Goal: Information Seeking & Learning: Learn about a topic

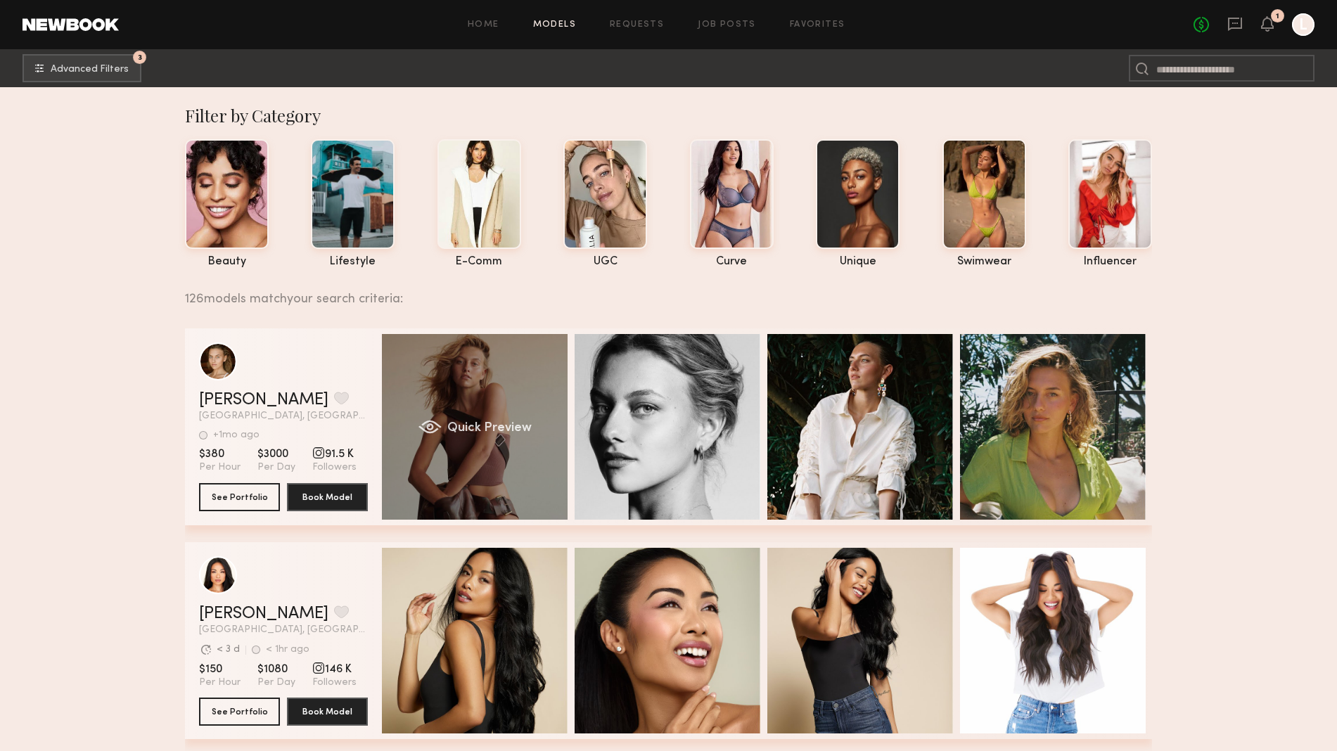
click at [524, 395] on div "Quick Preview" at bounding box center [475, 427] width 186 height 186
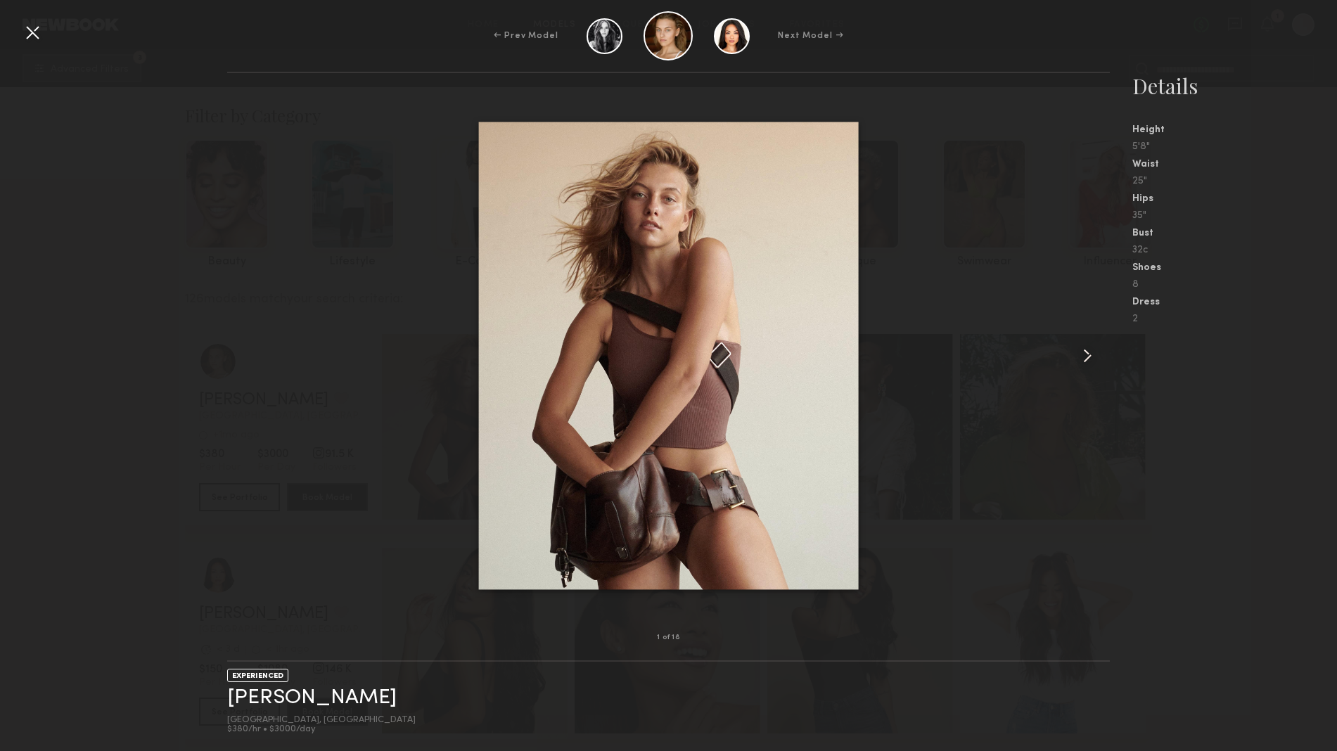
click at [1103, 366] on div at bounding box center [1092, 356] width 35 height 520
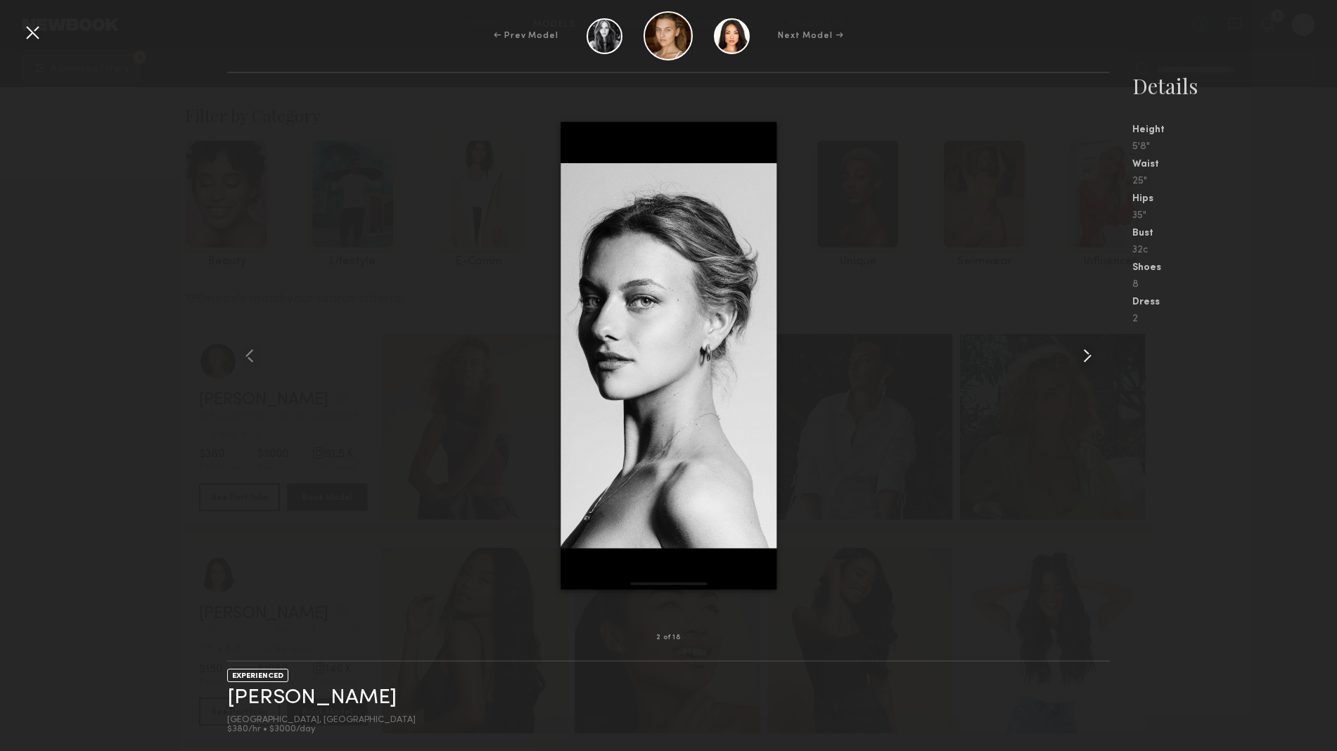
click at [1103, 366] on div at bounding box center [1092, 356] width 35 height 520
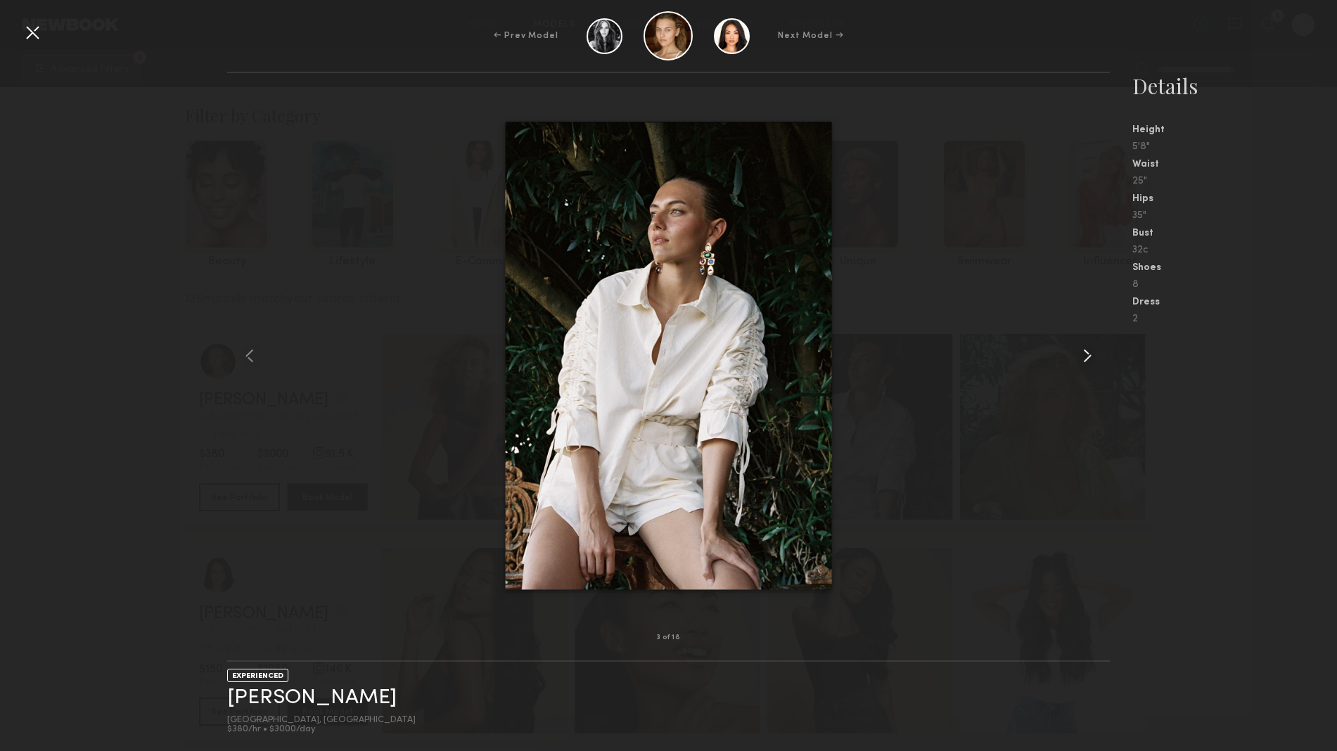
click at [1103, 366] on div at bounding box center [1092, 356] width 35 height 520
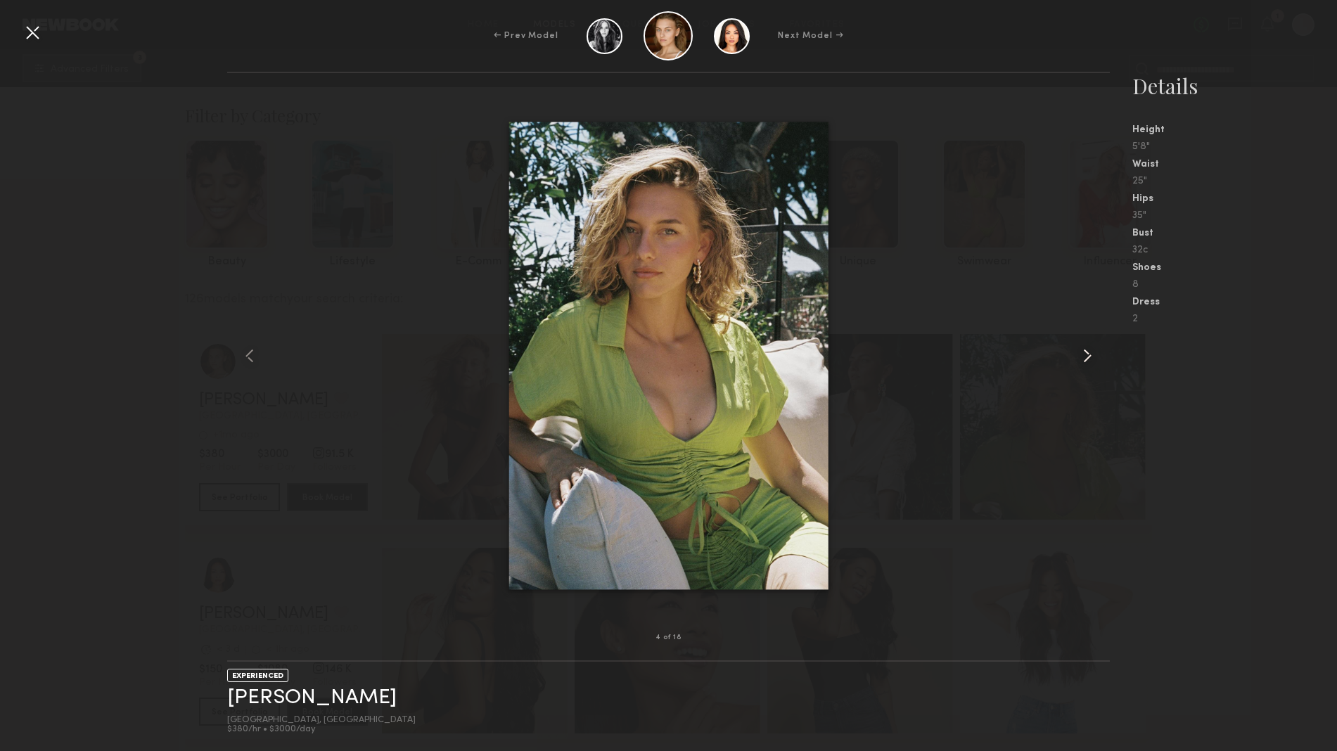
click at [1103, 366] on div at bounding box center [1092, 356] width 35 height 520
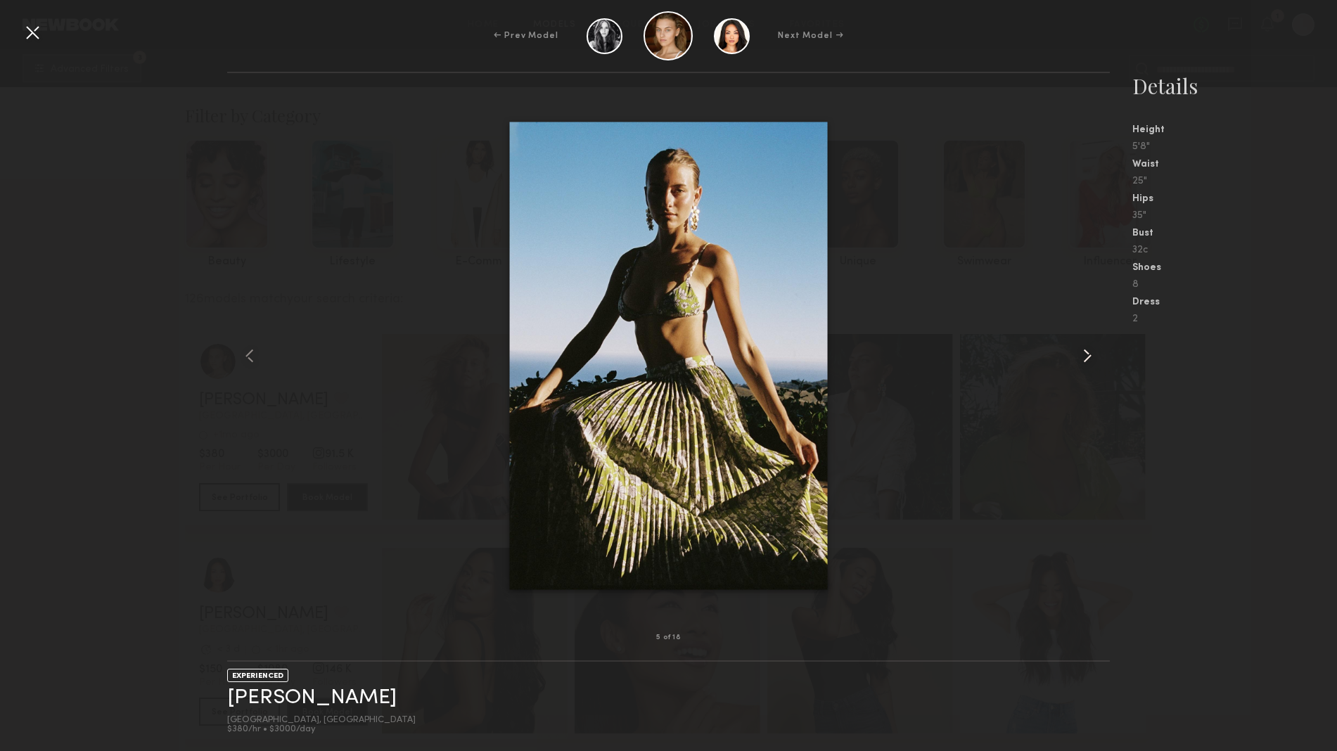
click at [1103, 366] on div at bounding box center [1092, 356] width 35 height 520
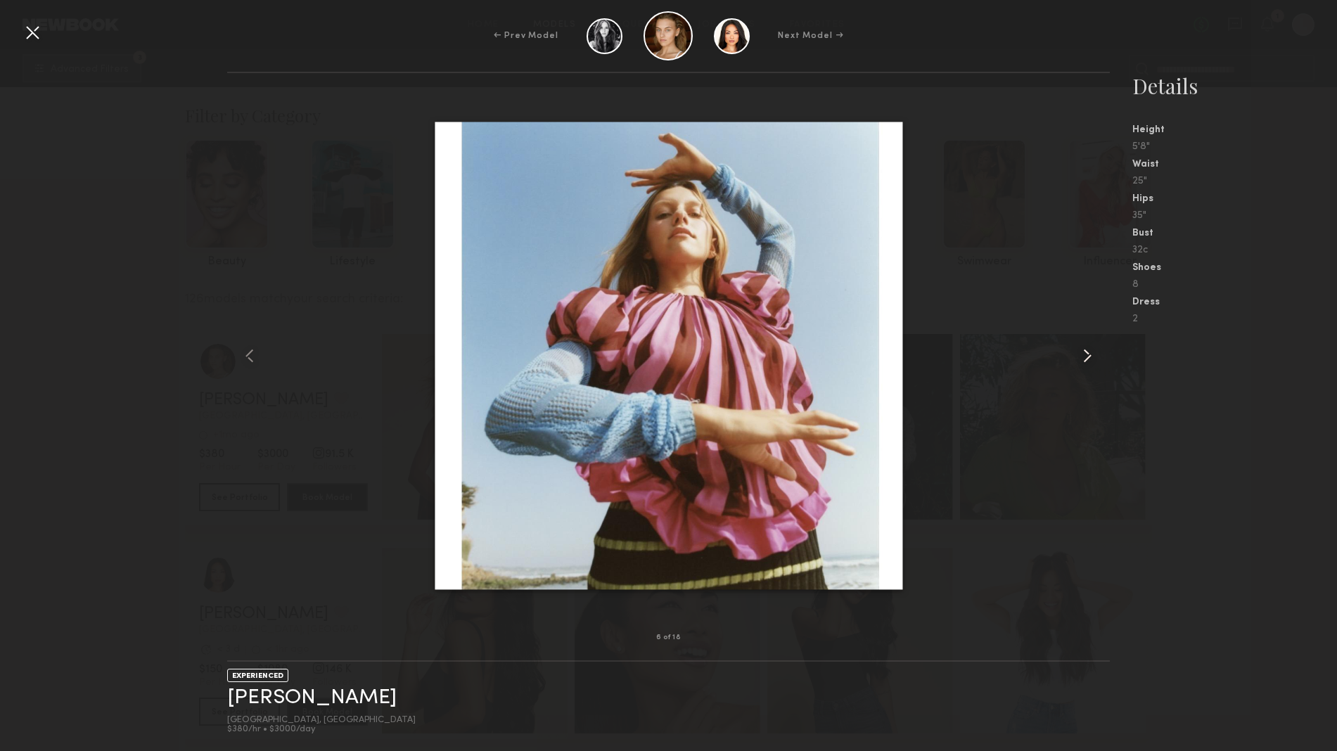
click at [1103, 366] on div at bounding box center [1092, 356] width 35 height 520
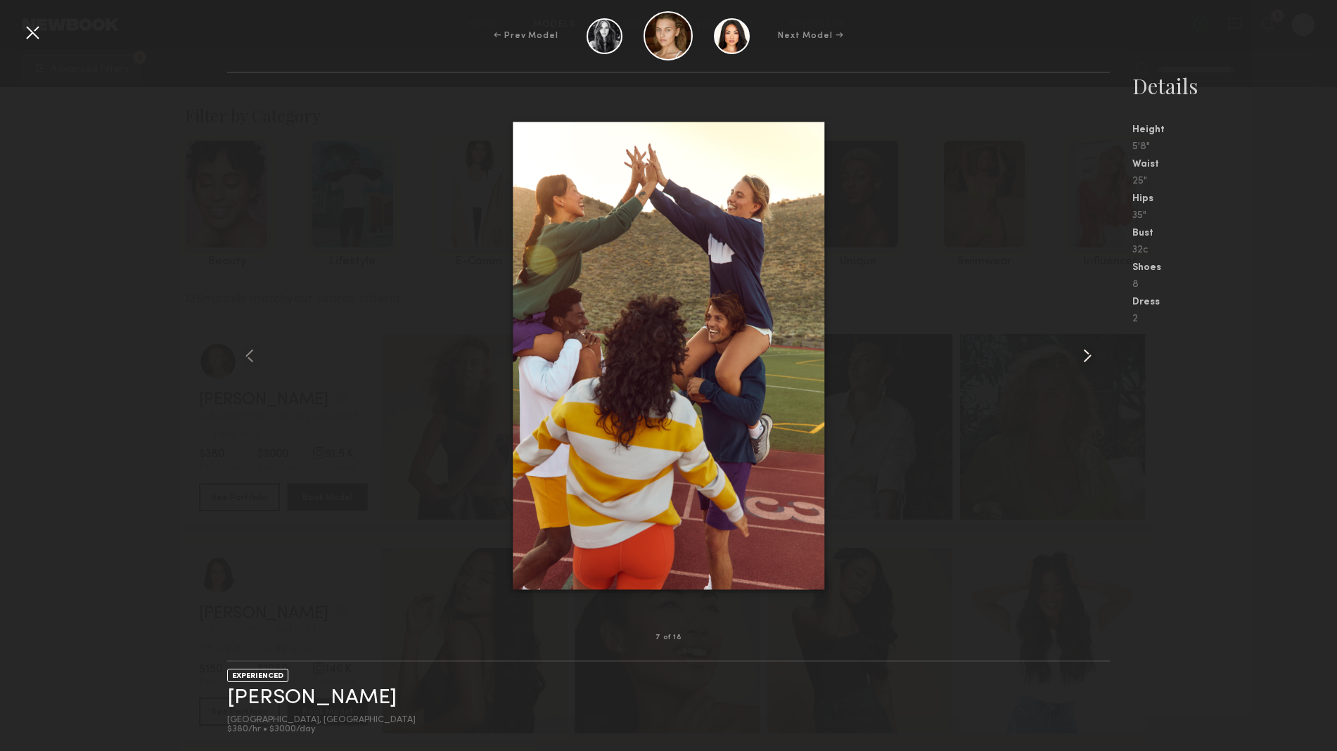
click at [1103, 366] on div at bounding box center [1092, 356] width 35 height 520
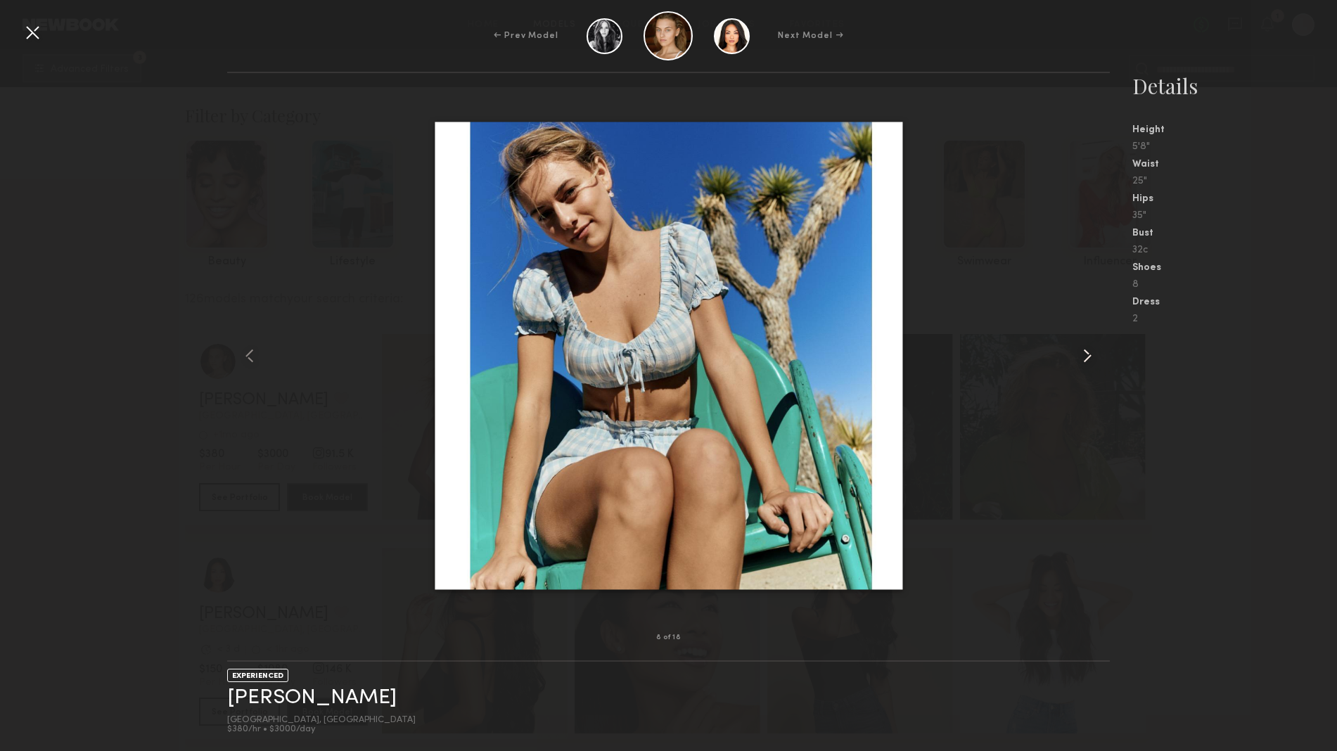
click at [1103, 366] on div at bounding box center [1092, 356] width 35 height 520
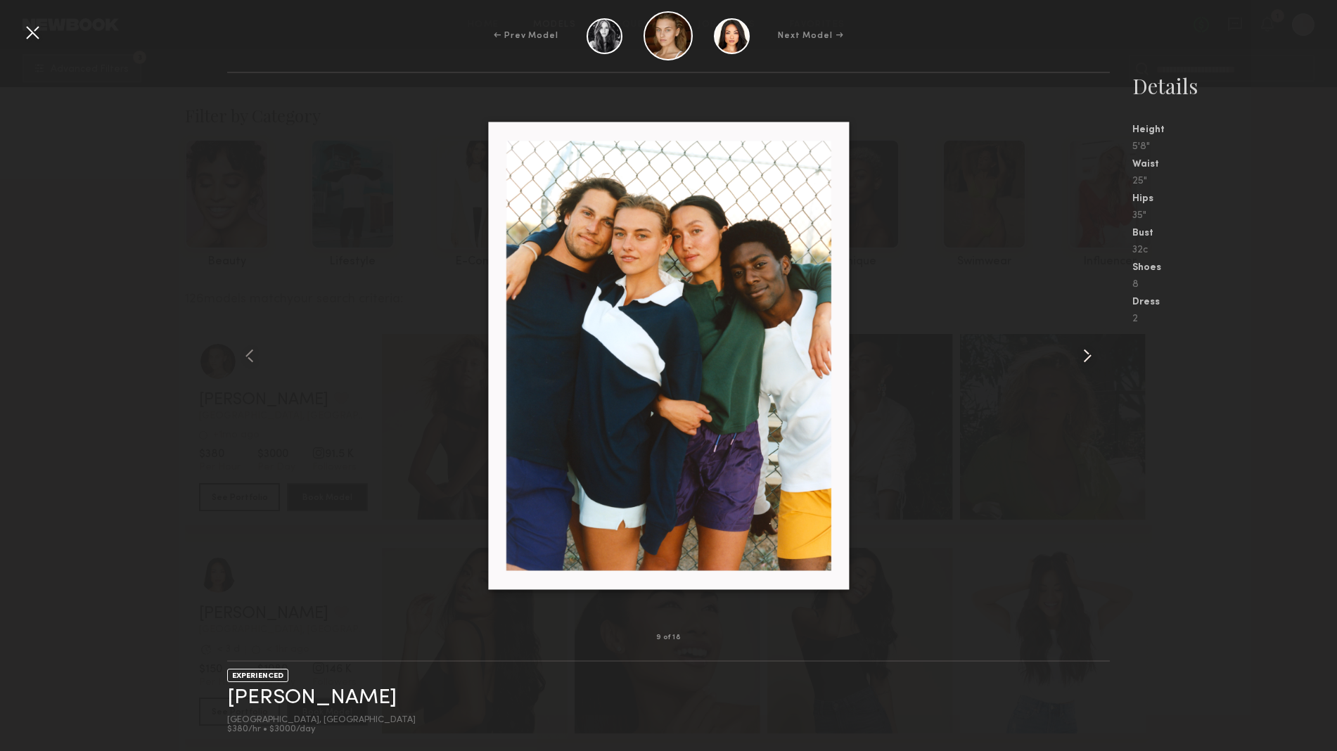
click at [1103, 366] on div at bounding box center [1092, 356] width 35 height 520
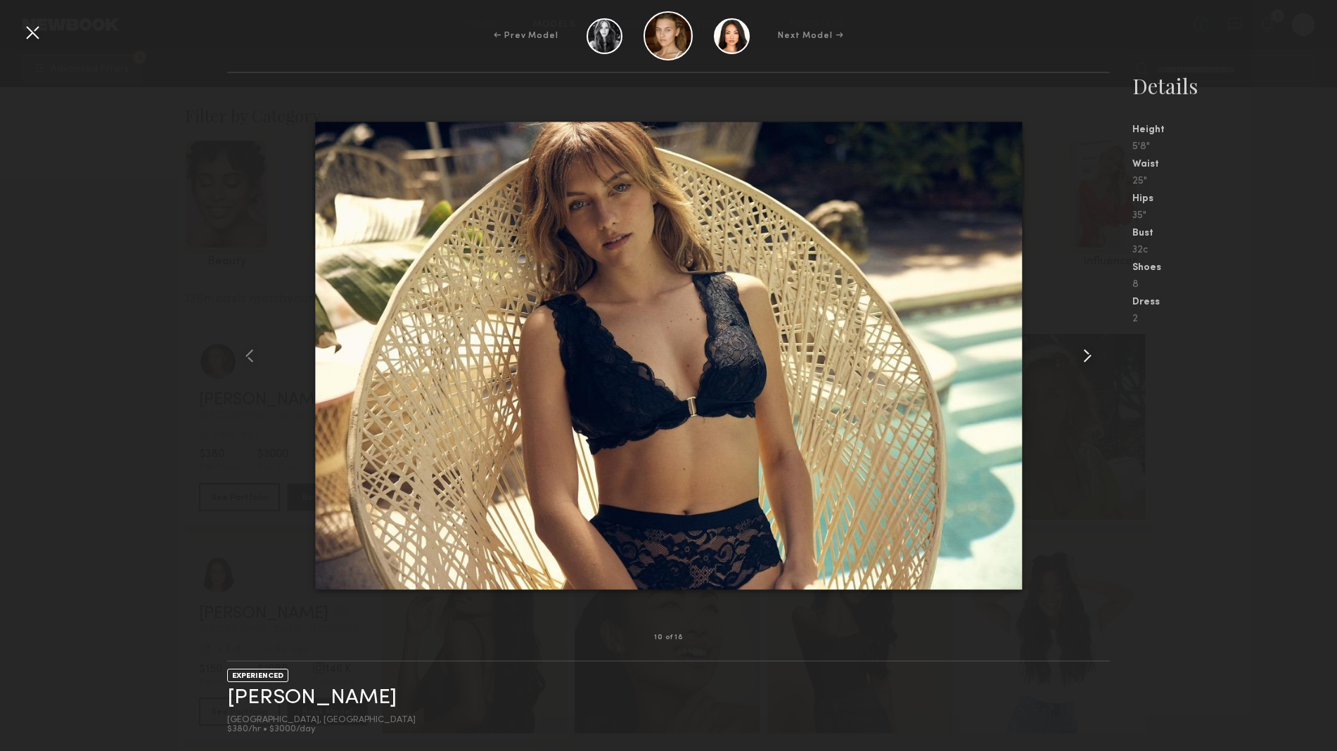
click at [1103, 366] on div at bounding box center [1092, 356] width 35 height 520
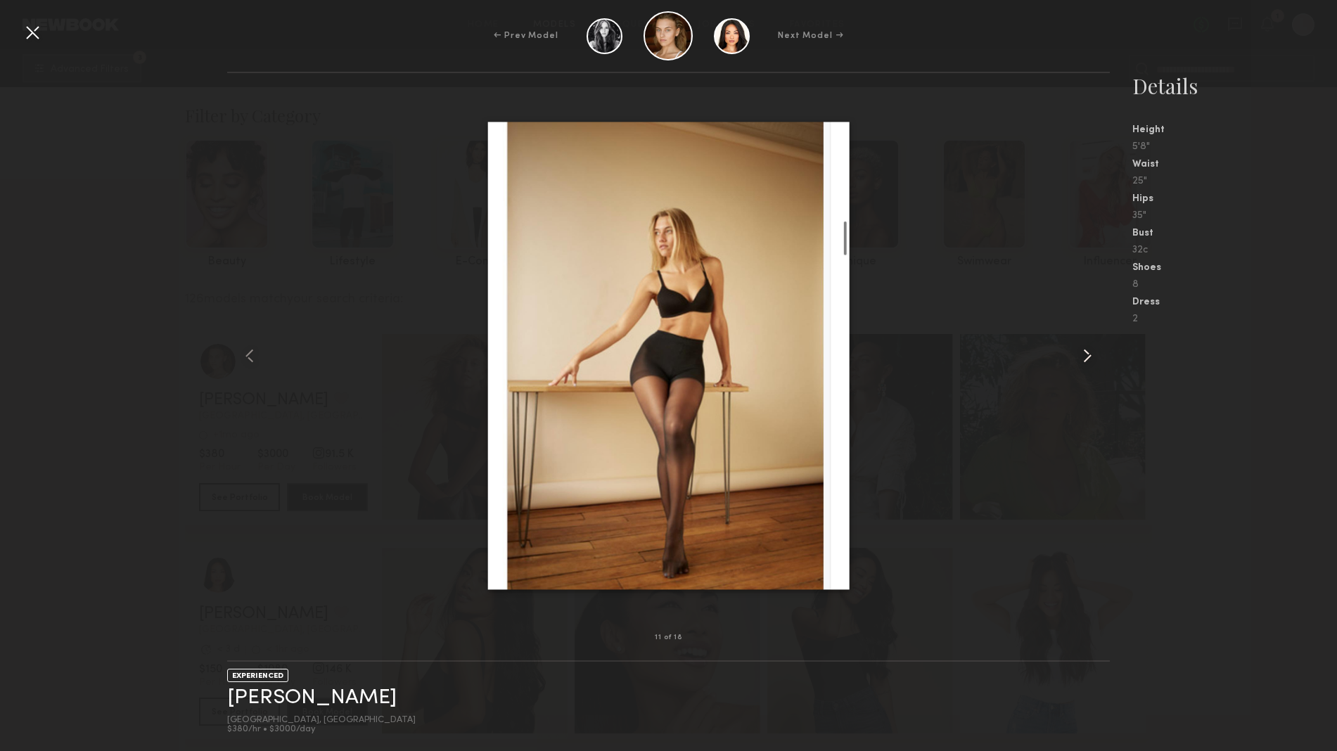
click at [1103, 366] on div at bounding box center [1092, 356] width 35 height 520
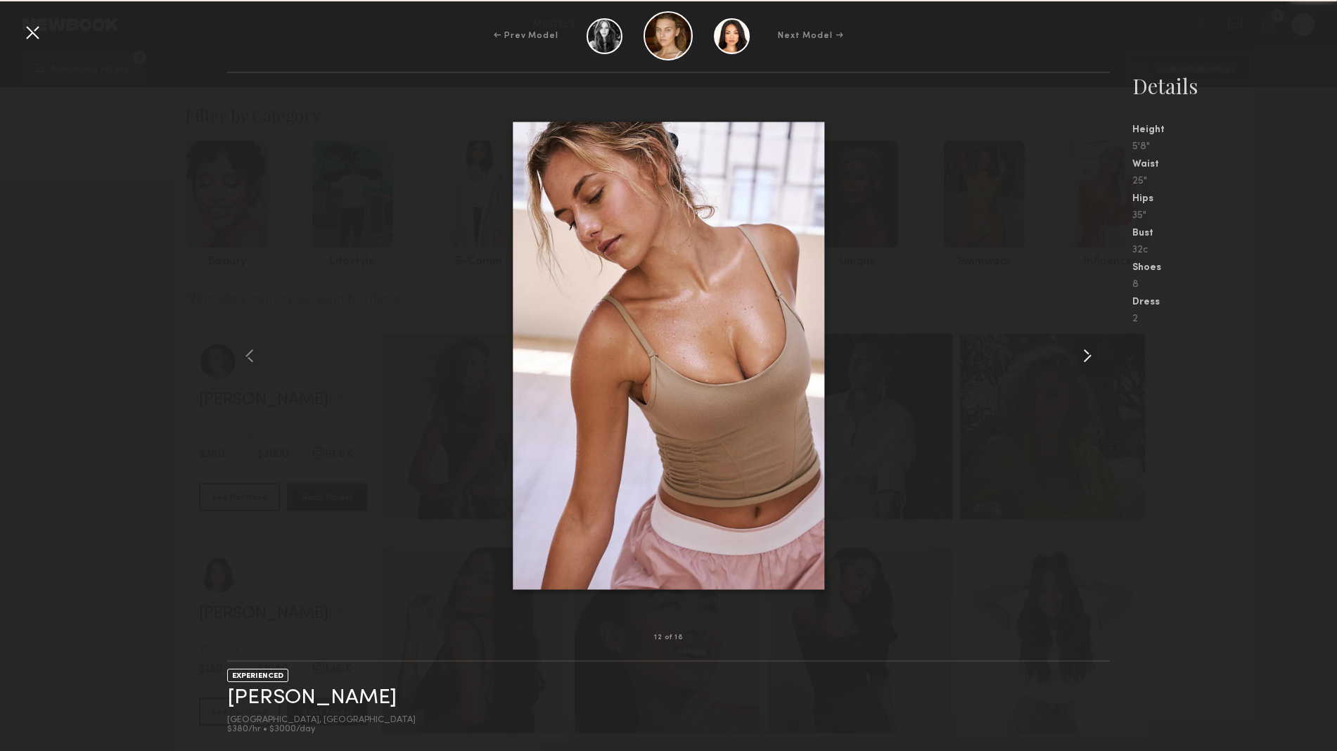
click at [1103, 366] on div at bounding box center [1092, 356] width 35 height 520
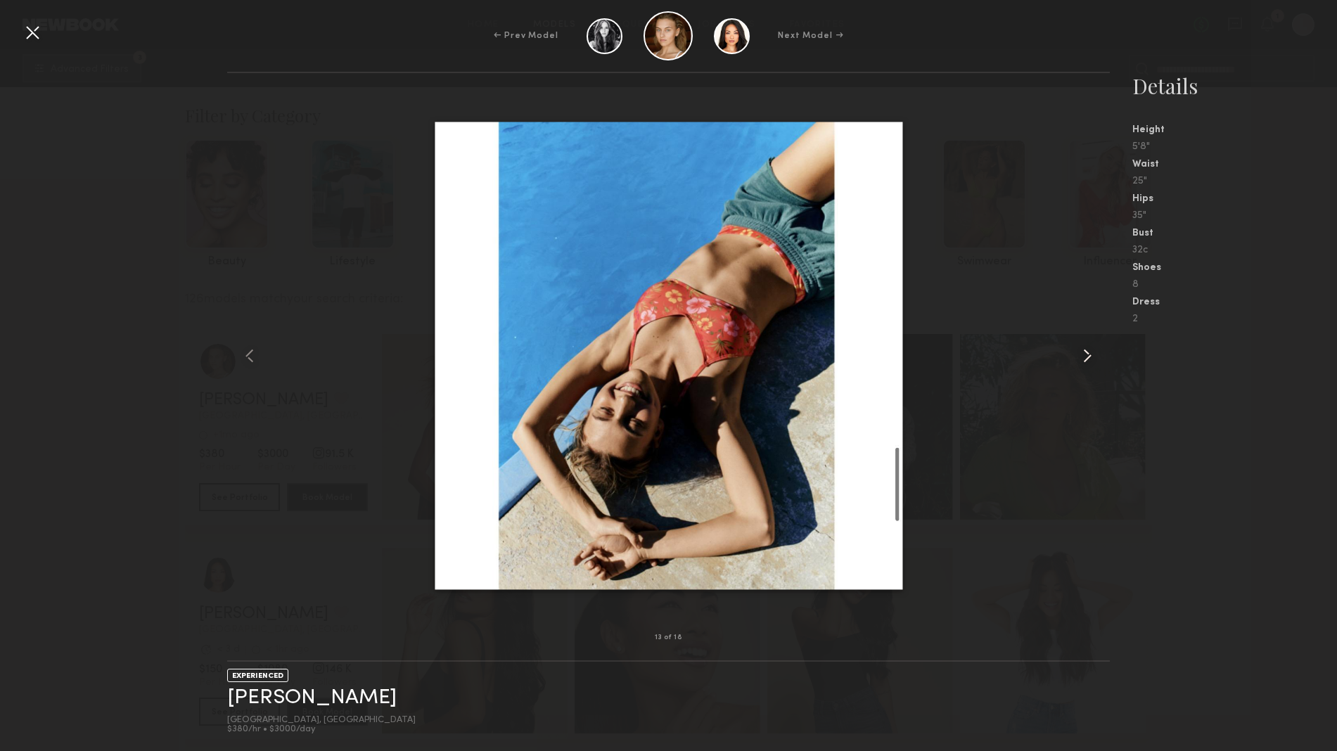
click at [1103, 366] on div at bounding box center [1092, 356] width 35 height 520
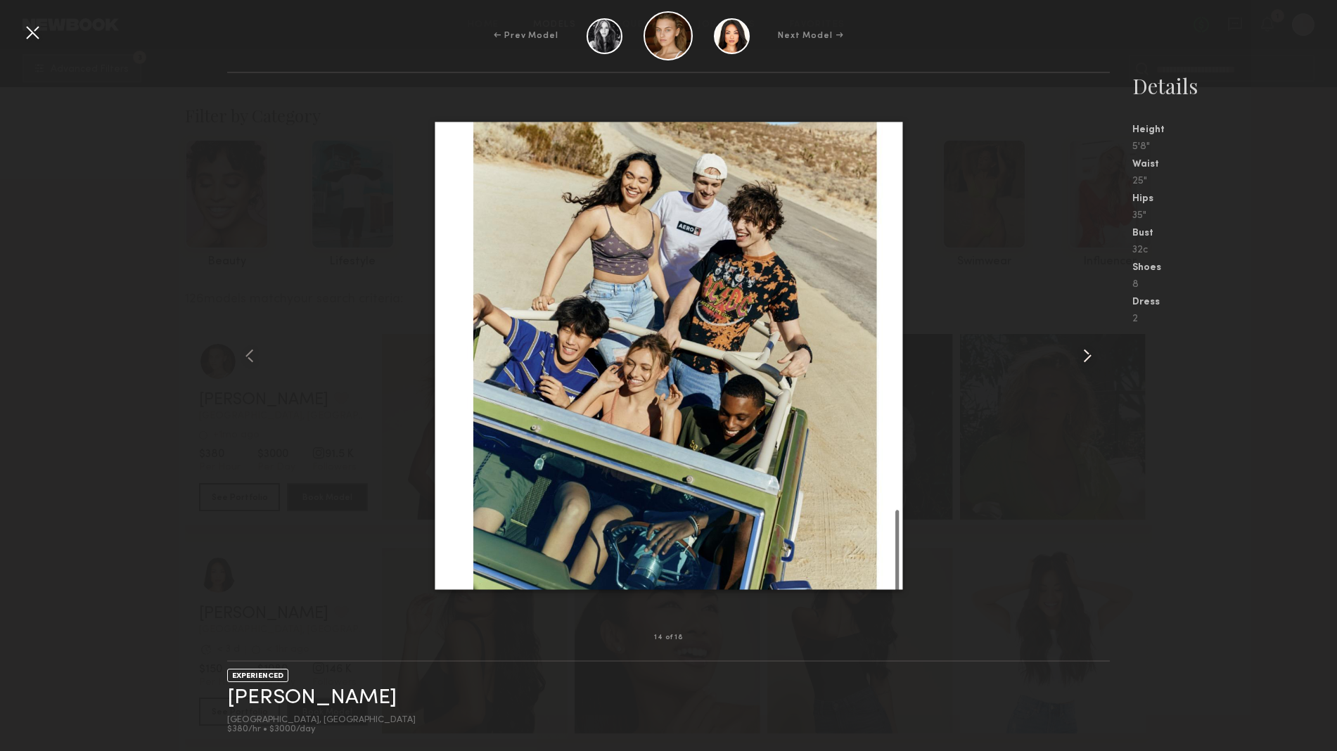
click at [1103, 366] on div at bounding box center [1092, 356] width 35 height 520
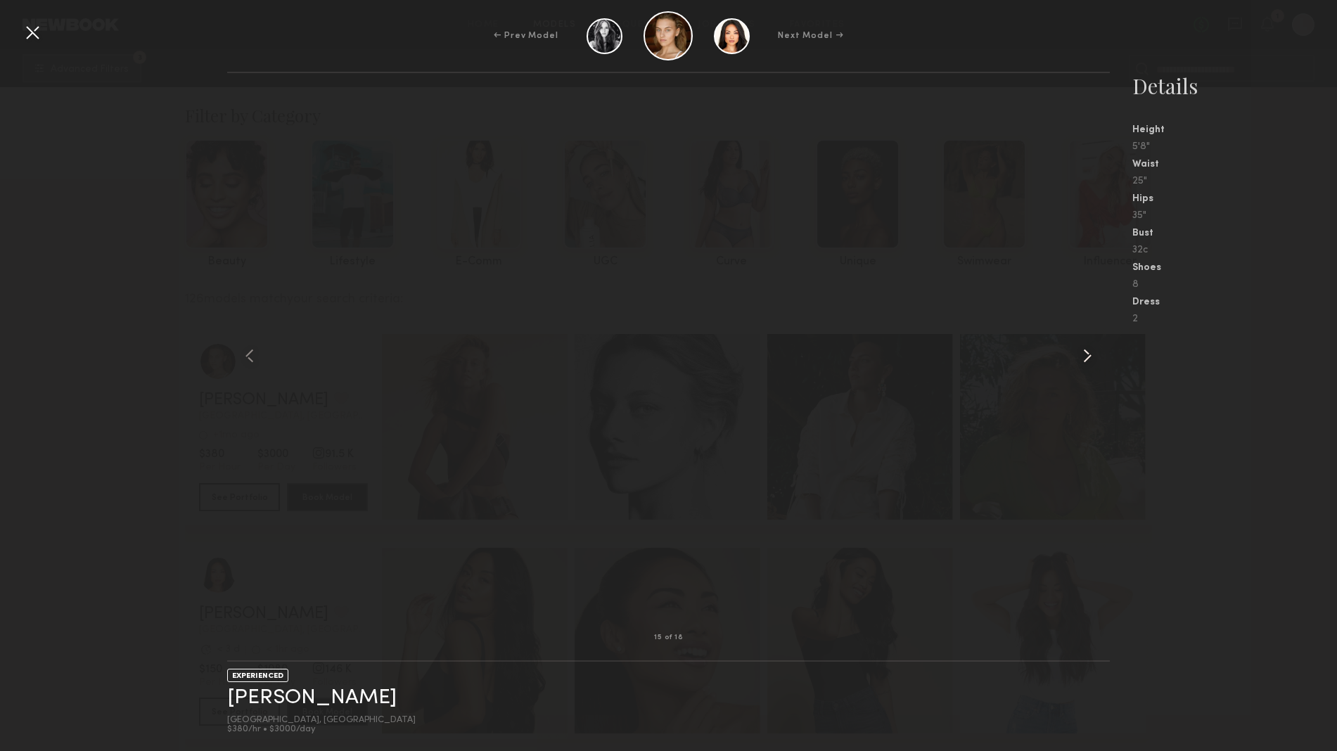
click at [1103, 366] on div at bounding box center [1092, 356] width 35 height 520
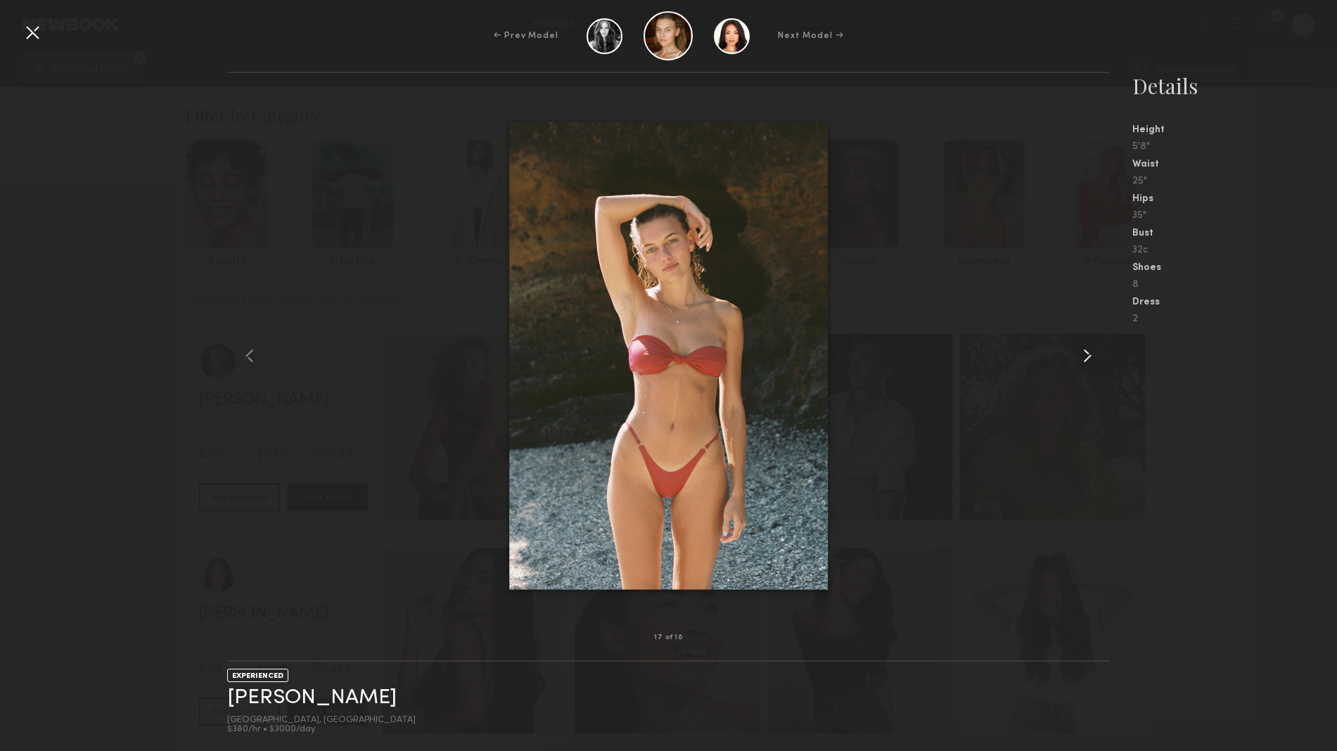
click at [1103, 366] on div at bounding box center [1092, 356] width 35 height 520
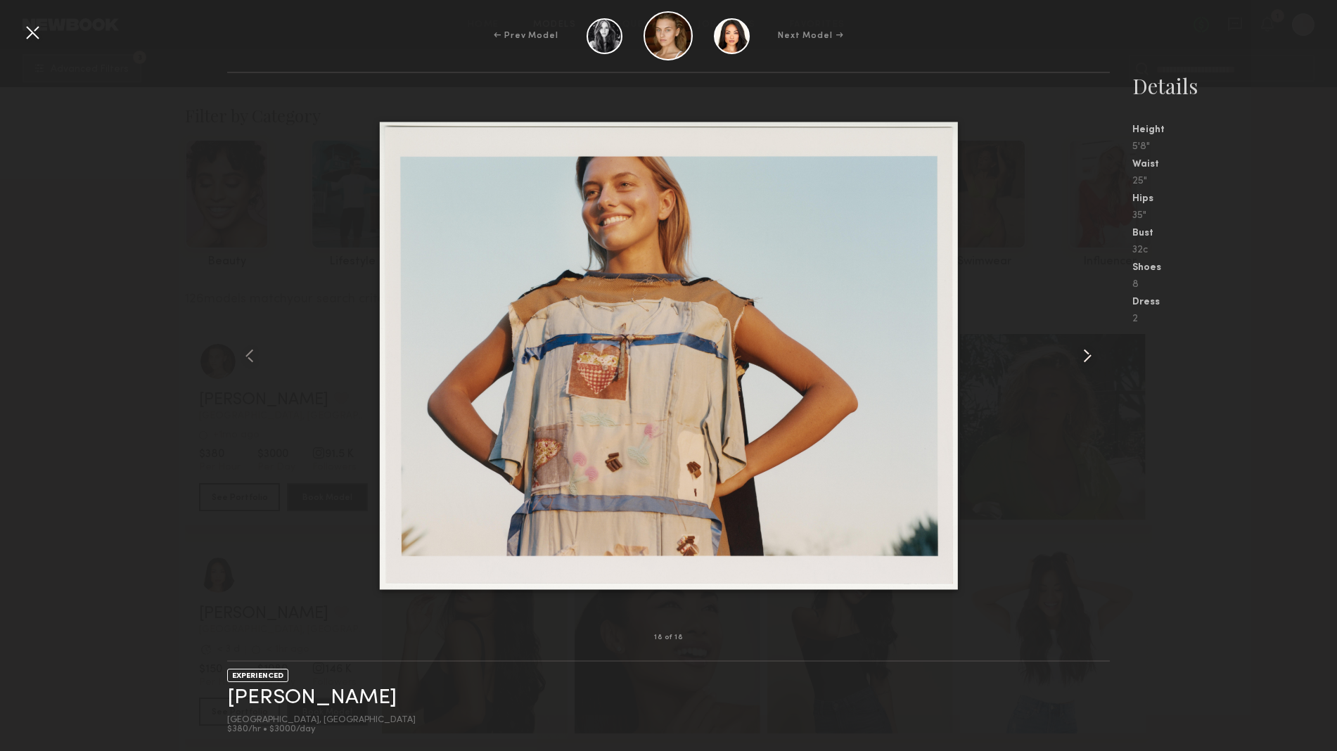
click at [1103, 366] on div at bounding box center [1092, 356] width 35 height 520
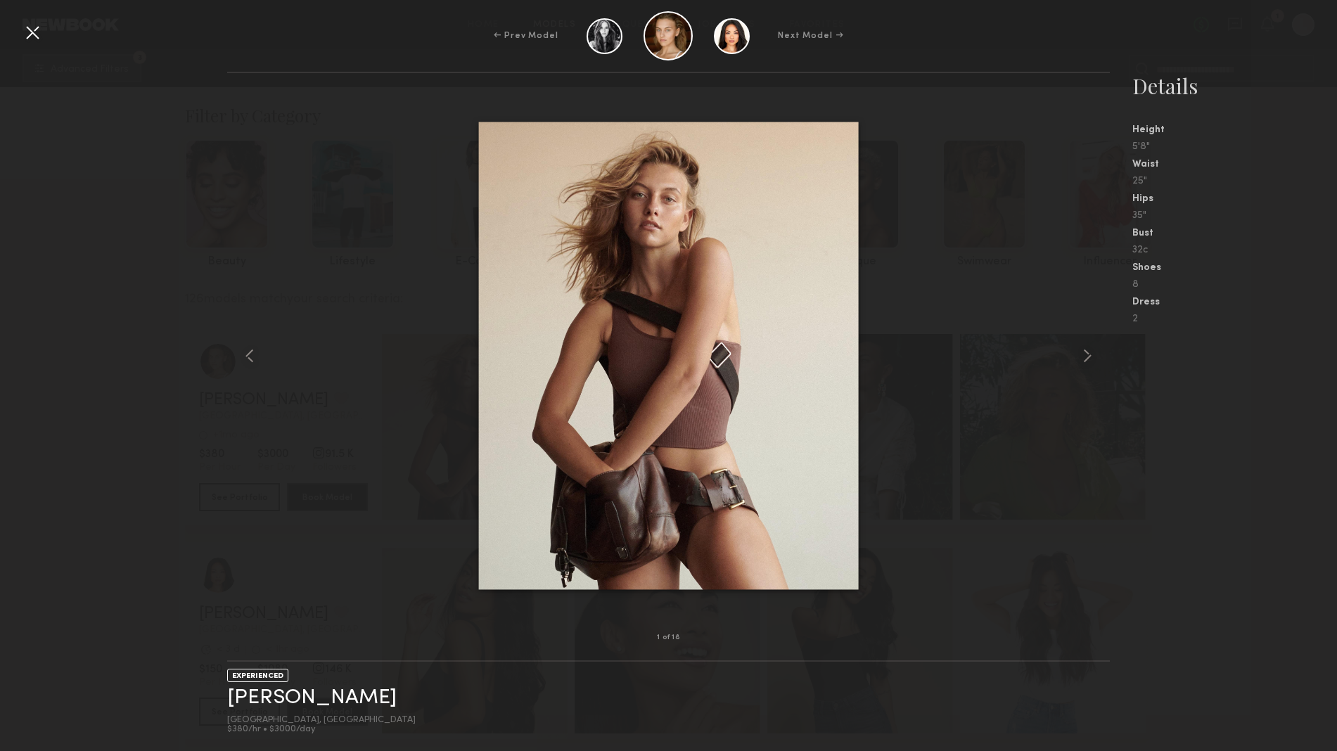
click at [1195, 423] on nb-gallery-model-stats "Details Height 5'8" Waist 25" Hips 35" Bust 32c Shoes 8 Dress 2" at bounding box center [1223, 411] width 227 height 679
